Goal: Find specific page/section

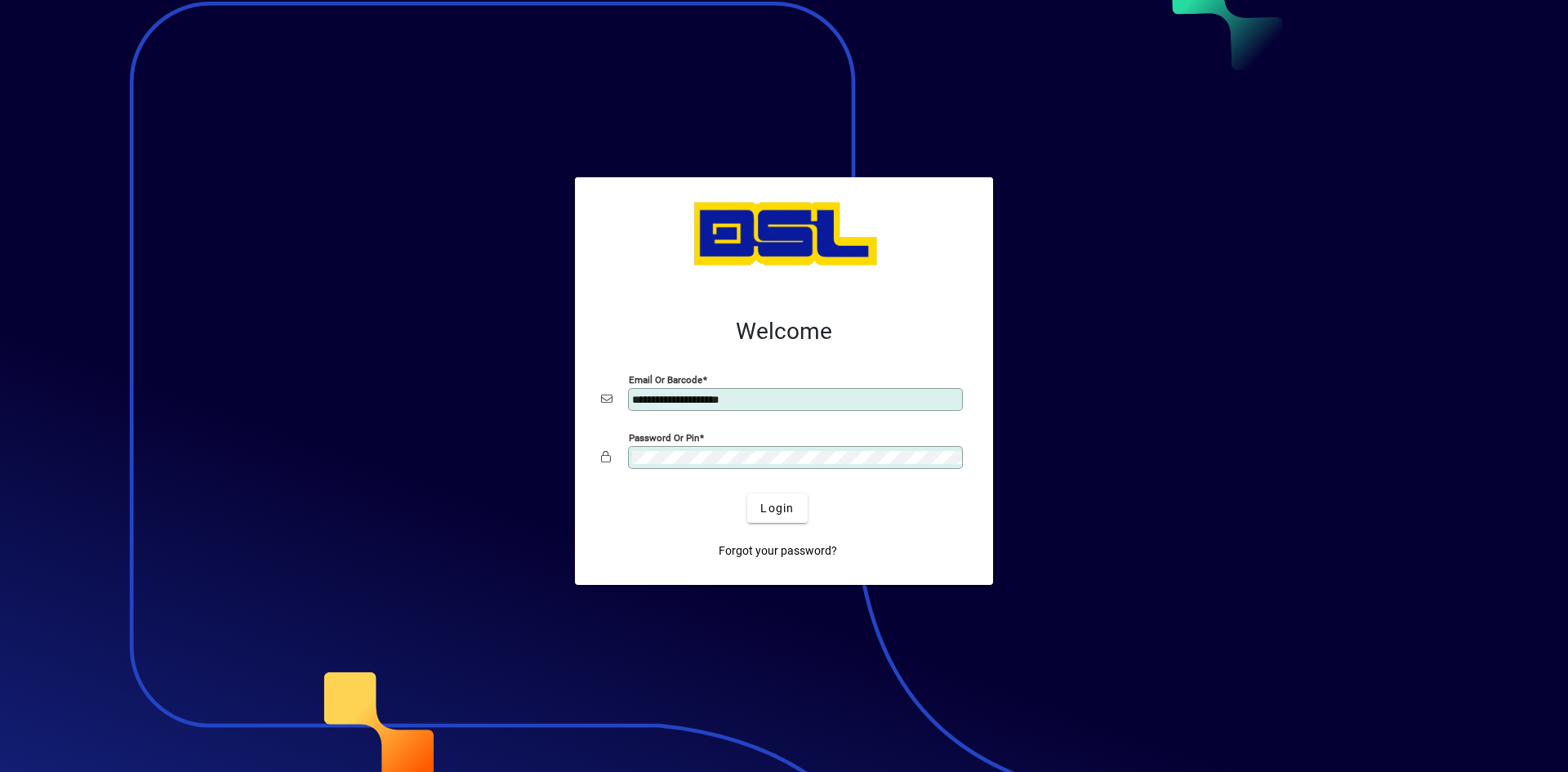
click at [244, 378] on div at bounding box center [784, 386] width 1568 height 772
click at [784, 512] on span "Login" at bounding box center [777, 508] width 33 height 18
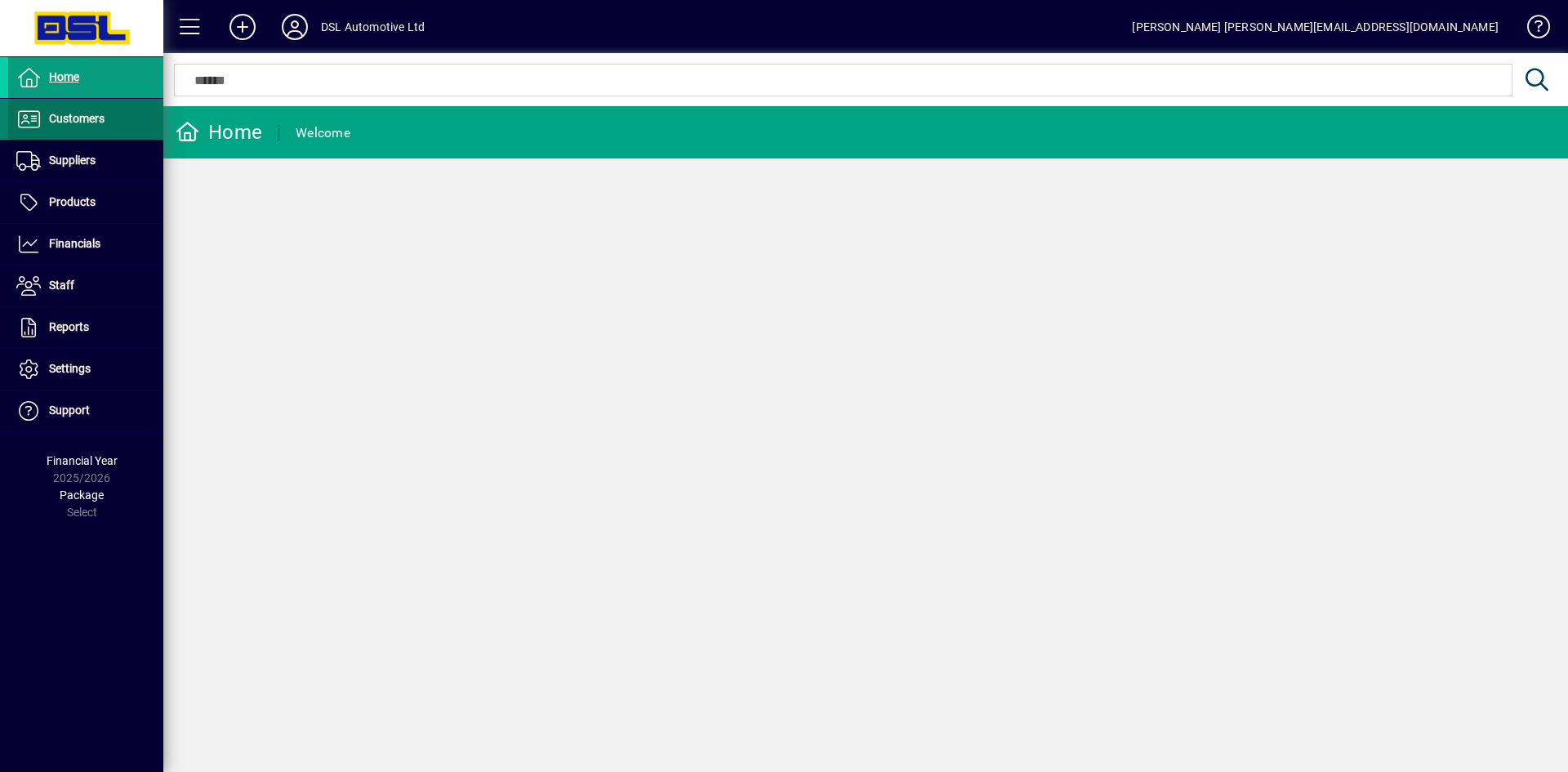
click at [74, 115] on span "Customers" at bounding box center [77, 119] width 55 height 13
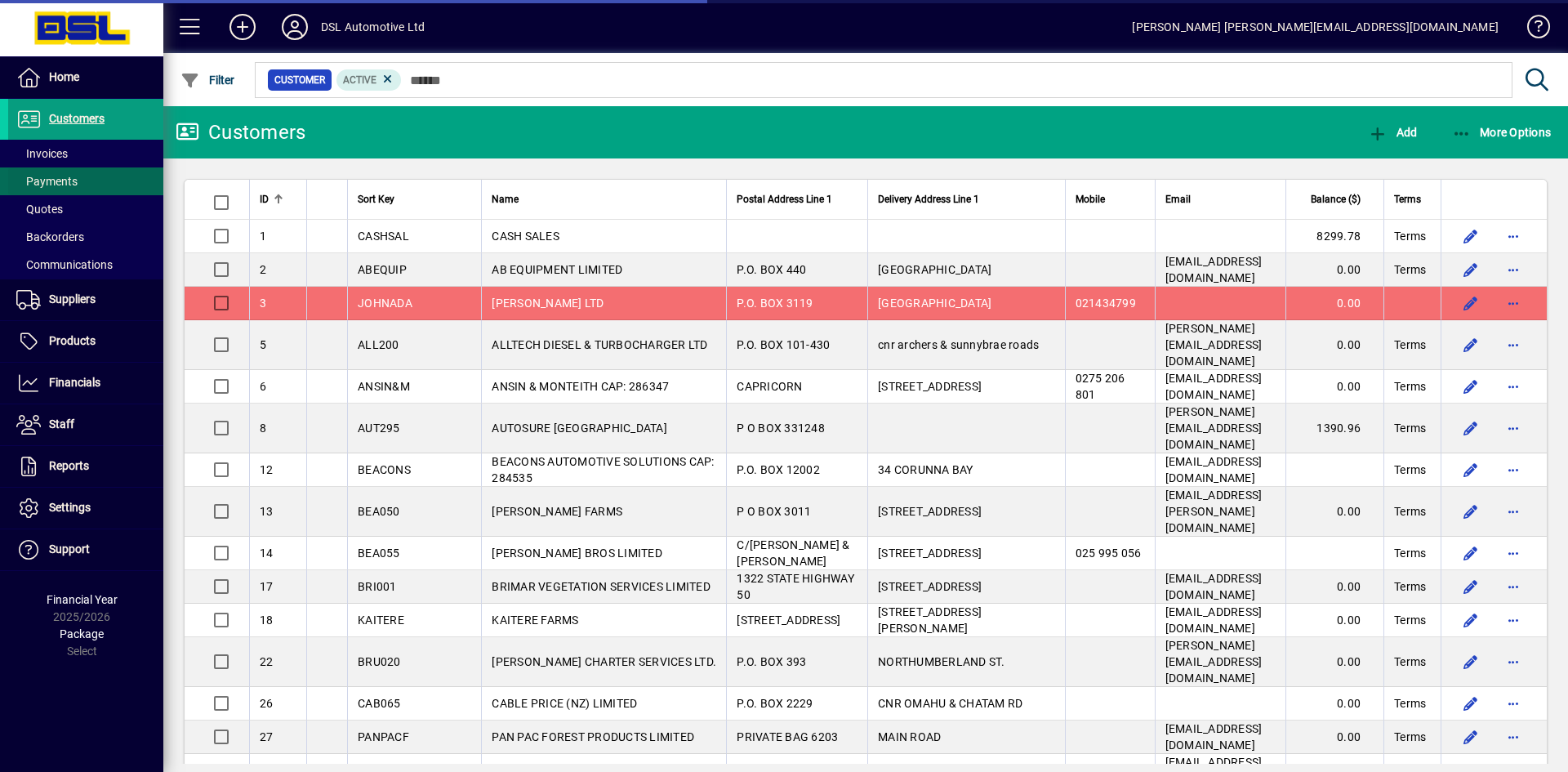
drag, startPoint x: 46, startPoint y: 150, endPoint x: 59, endPoint y: 170, distance: 23.9
click at [46, 150] on span "Invoices" at bounding box center [43, 154] width 52 height 13
